Goal: Information Seeking & Learning: Find contact information

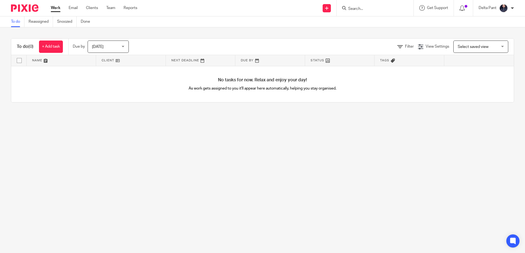
click at [332, 3] on div "Send new email Create task Add client" at bounding box center [326, 8] width 19 height 16
click at [346, 10] on div at bounding box center [374, 8] width 64 height 7
click at [348, 9] on input "Search" at bounding box center [371, 9] width 49 height 5
click at [350, 8] on input "Search" at bounding box center [371, 9] width 49 height 5
paste input "LPPL Finchley Ltd"
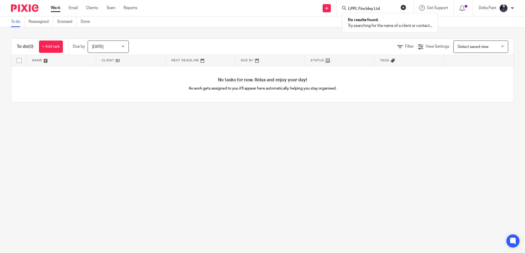
type input "LPPL Finchley Ltd"
drag, startPoint x: 405, startPoint y: 7, endPoint x: 401, endPoint y: 7, distance: 3.3
click at [405, 7] on button "reset" at bounding box center [402, 7] width 5 height 5
click at [359, 7] on input "Search" at bounding box center [371, 9] width 49 height 5
paste input "[PERSON_NAME][EMAIL_ADDRESS][DOMAIN_NAME]"
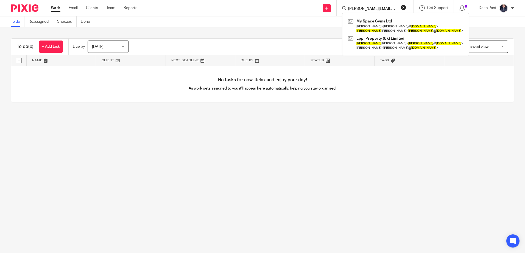
type input "[PERSON_NAME][EMAIL_ADDRESS][DOMAIN_NAME]"
